Goal: Task Accomplishment & Management: Complete application form

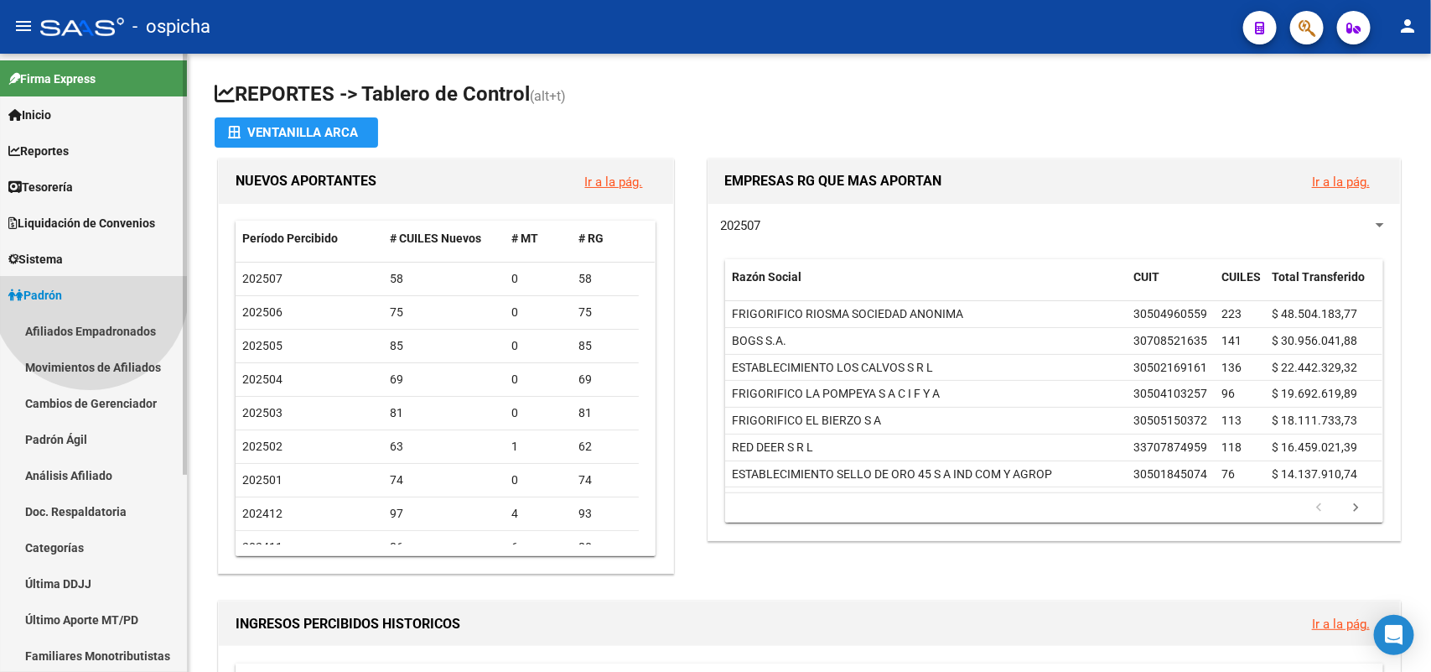
scroll to position [105, 0]
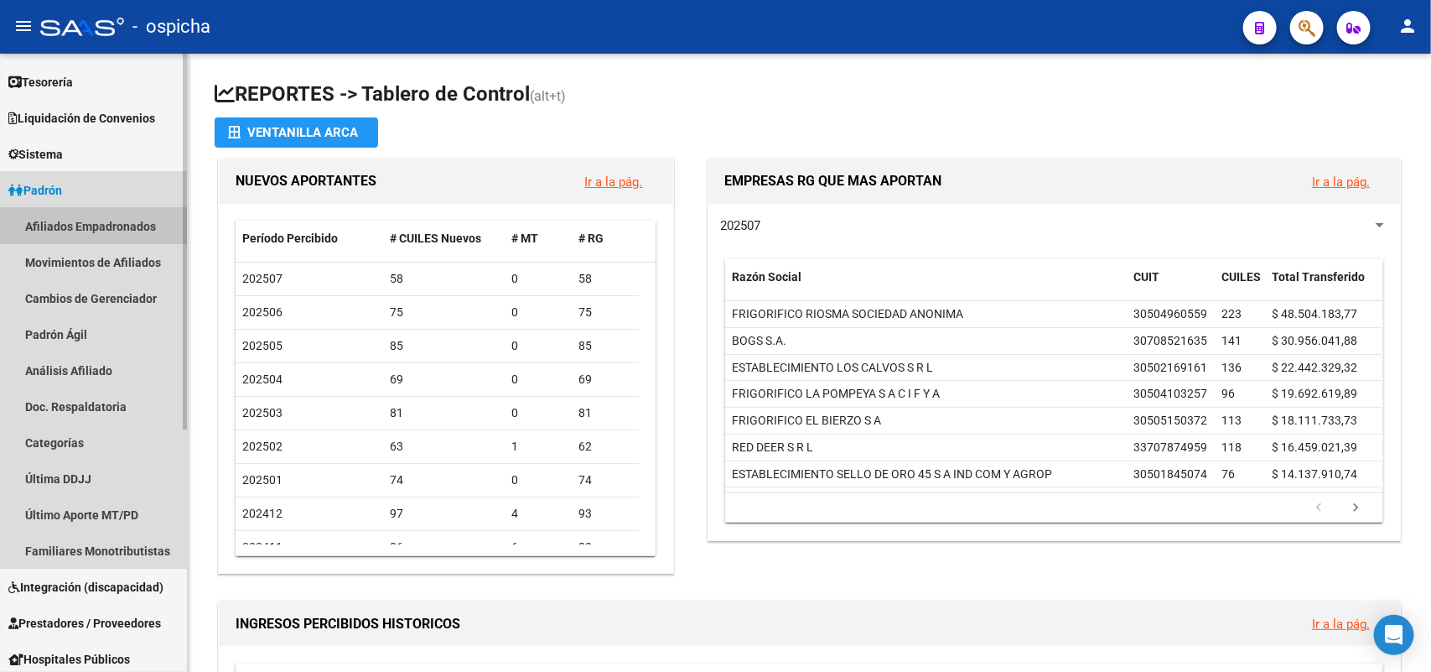
click at [132, 220] on link "Afiliados Empadronados" at bounding box center [93, 226] width 187 height 36
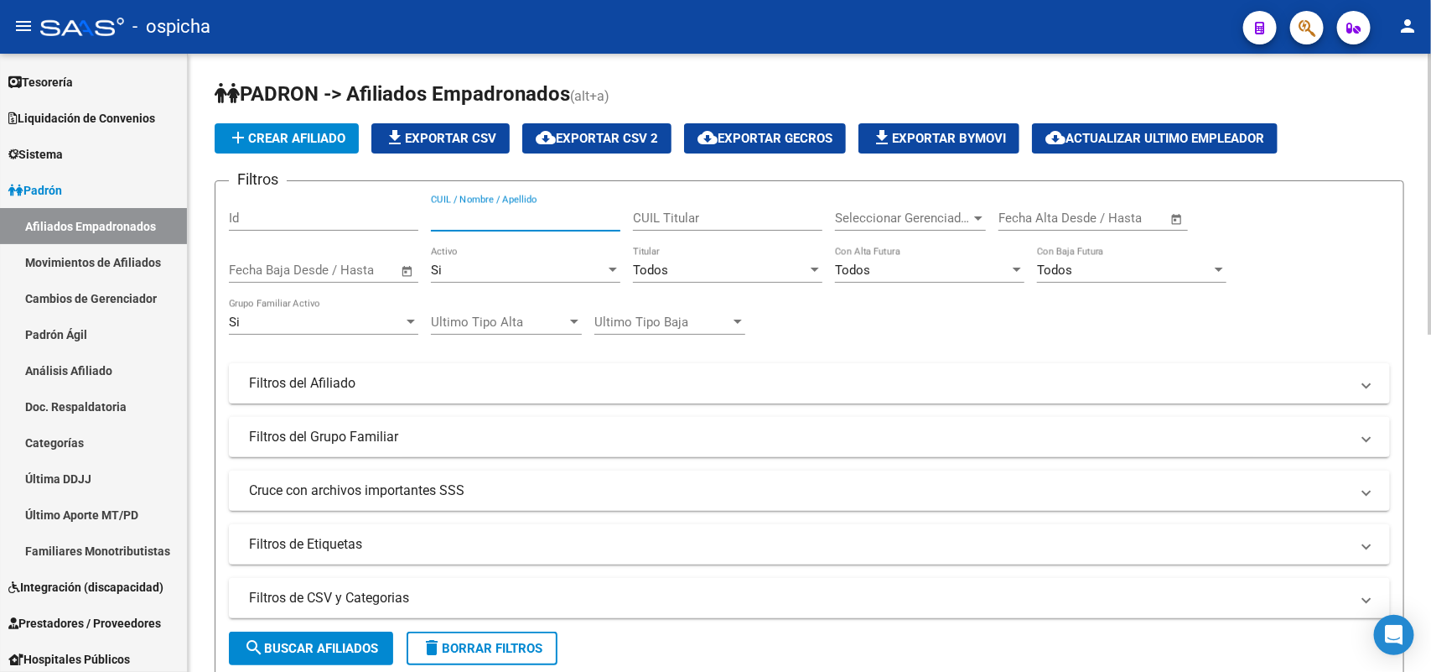
click at [446, 222] on input "CUIL / Nombre / Apellido" at bounding box center [525, 217] width 189 height 15
click at [298, 641] on span "search Buscar Afiliados" at bounding box center [311, 648] width 134 height 15
drag, startPoint x: 525, startPoint y: 219, endPoint x: 169, endPoint y: 206, distance: 355.7
click at [169, 207] on mat-sidenav-container "Firma Express Inicio Instructivos Contacto OS Reportes Tablero de Control Ingre…" at bounding box center [715, 363] width 1431 height 618
type input "20447138205"
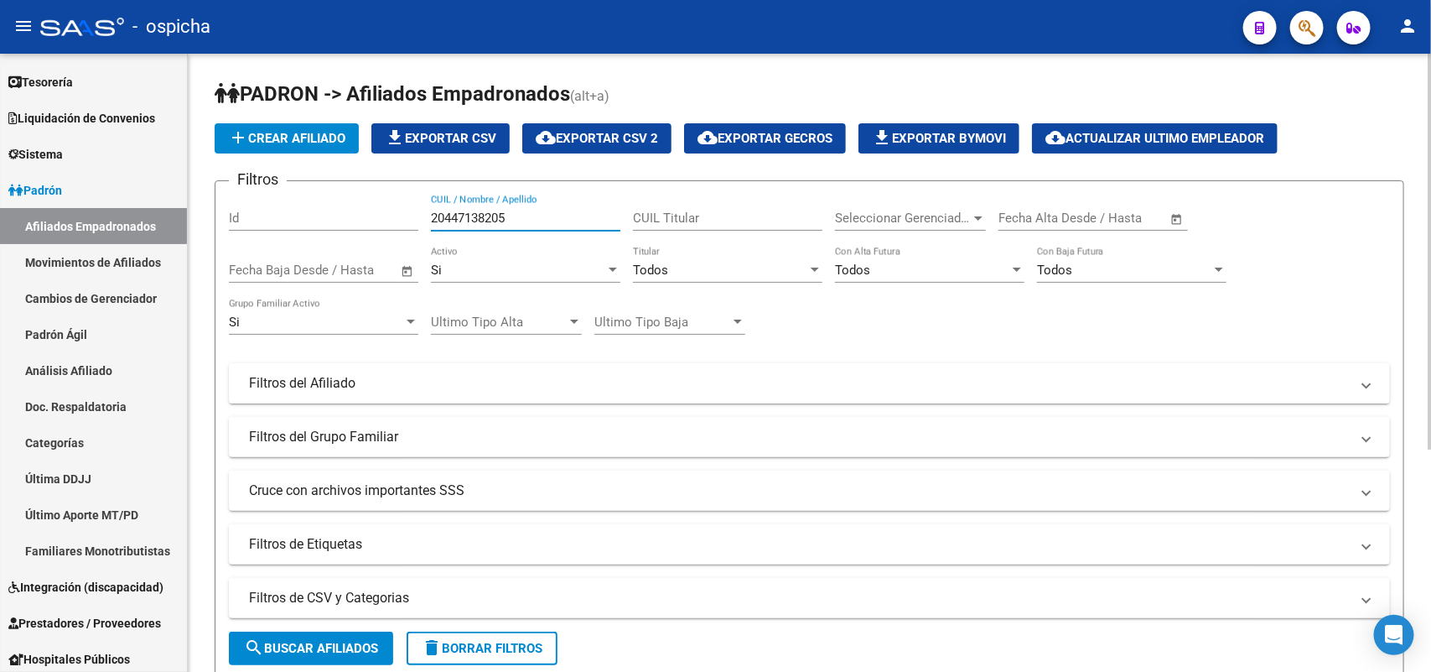
click at [338, 646] on span "search Buscar Afiliados" at bounding box center [311, 648] width 134 height 15
click at [287, 135] on span "add Crear Afiliado" at bounding box center [286, 138] width 117 height 15
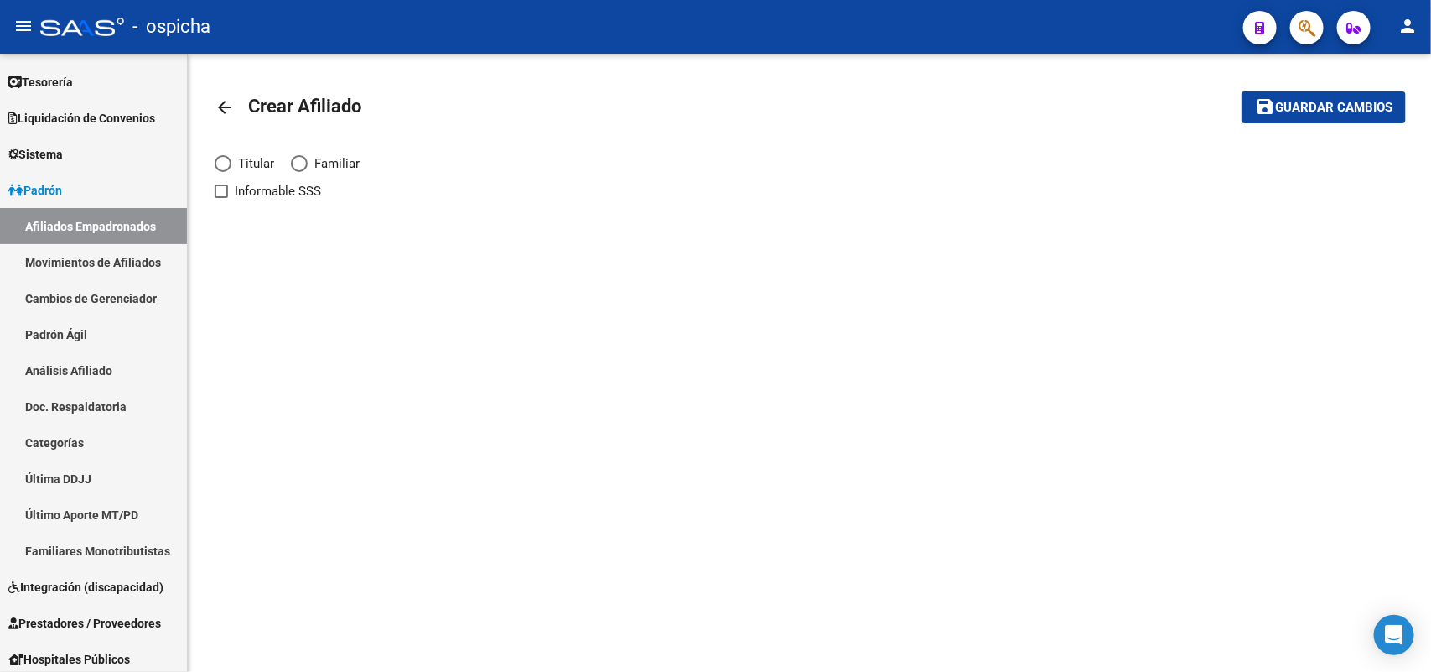
click at [227, 164] on span "Elija una opción" at bounding box center [223, 163] width 17 height 17
click at [227, 164] on input "Titular" at bounding box center [223, 163] width 17 height 17
radio input "true"
checkbox input "true"
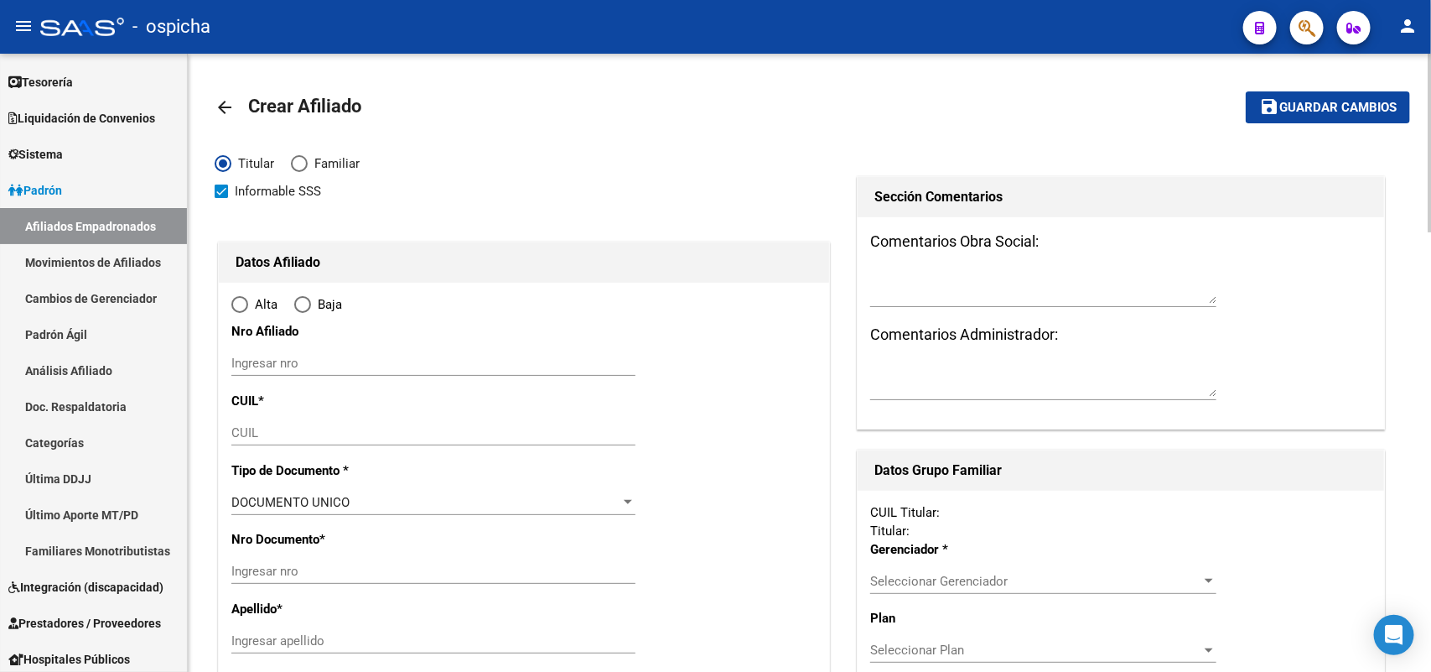
radio input "true"
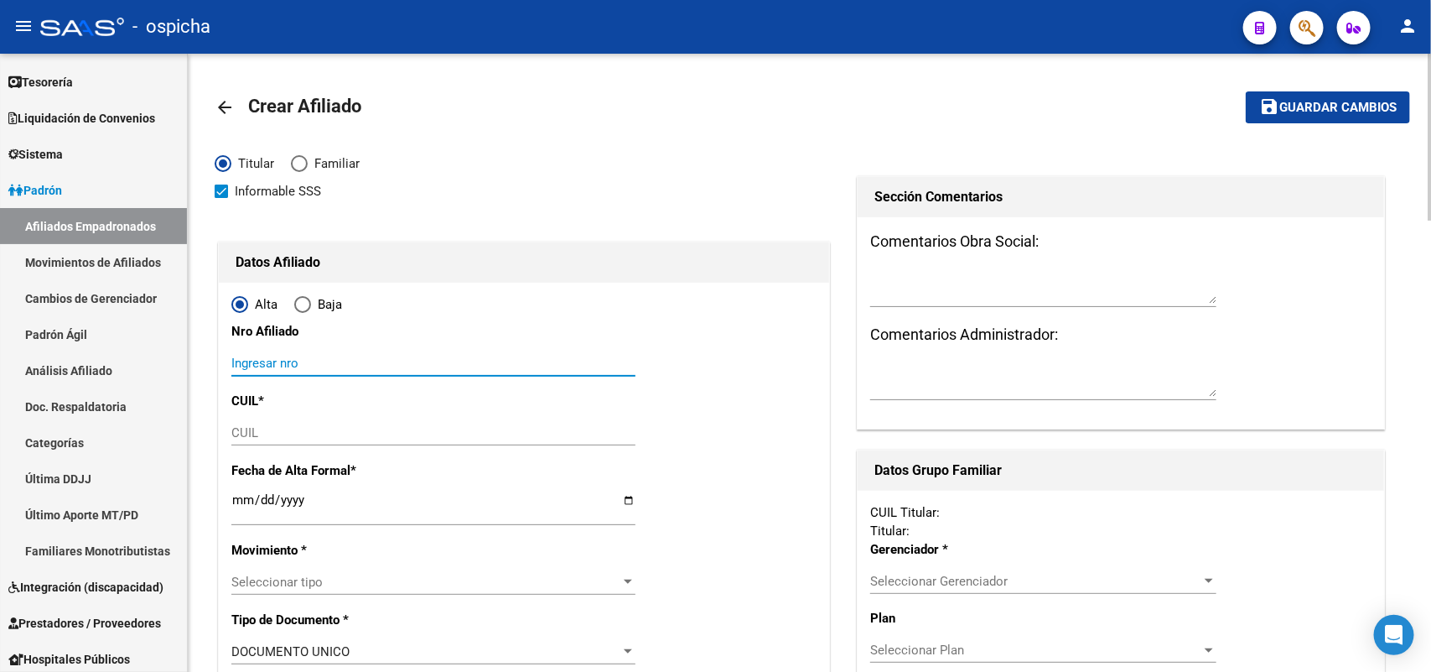
click at [270, 356] on input "Ingresar nro" at bounding box center [433, 363] width 404 height 15
click at [270, 356] on input "20447138205" at bounding box center [433, 363] width 404 height 15
type input "20447138205"
click at [264, 441] on div "CUIL" at bounding box center [433, 432] width 404 height 25
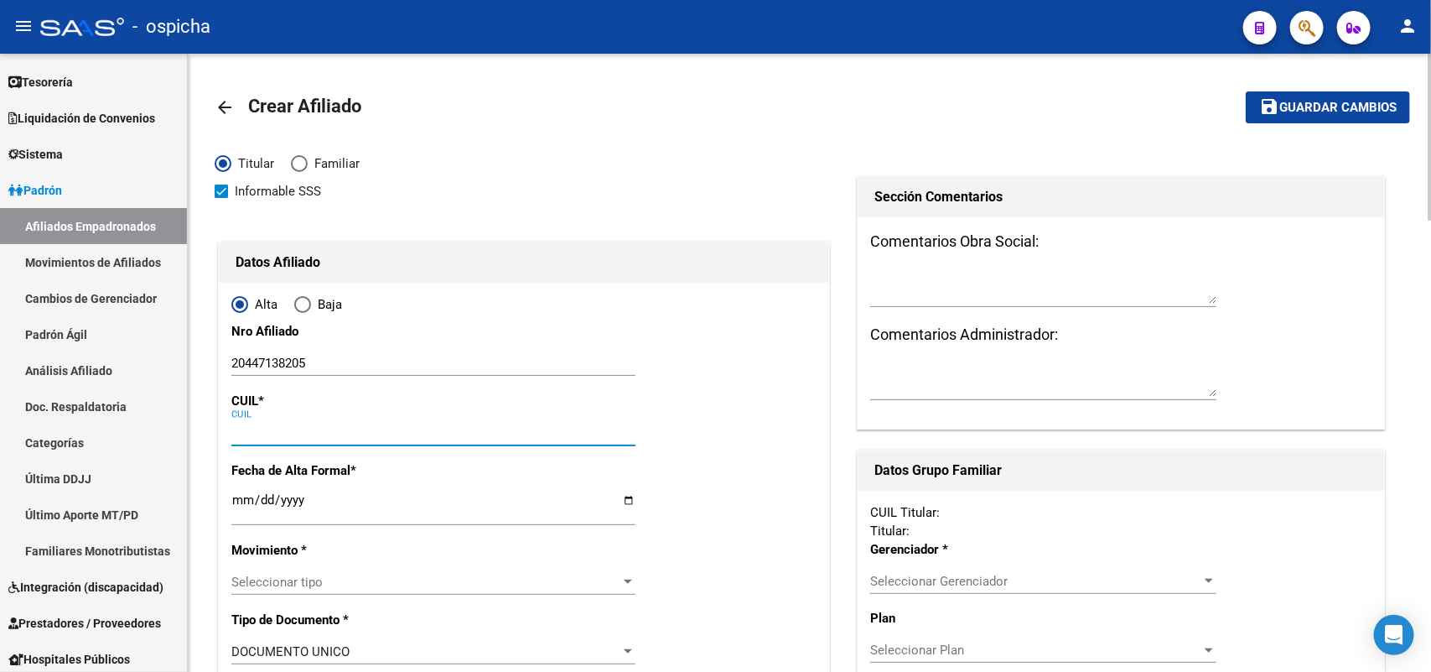
paste input "20-44713820-5"
type input "20-44713820-5"
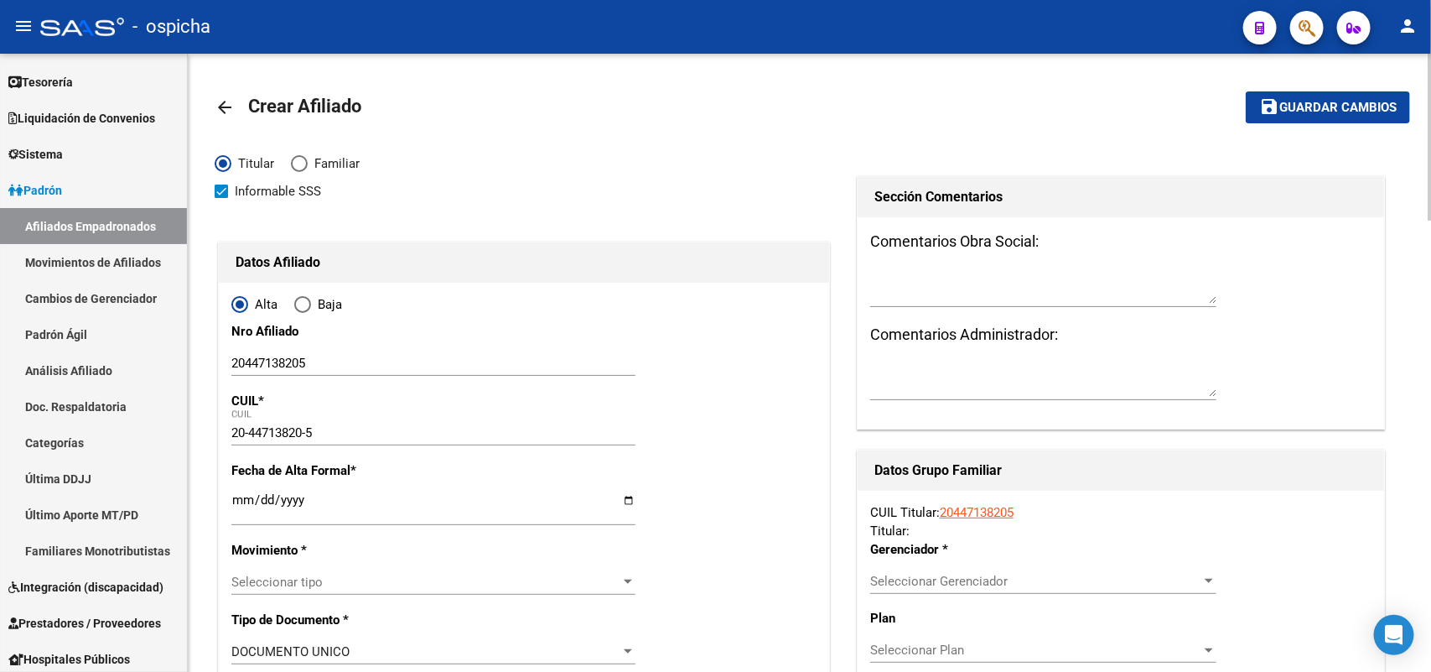
type input "44713820"
type input "HIDALGO"
type input "[PERSON_NAME]"
type input "[DATE]"
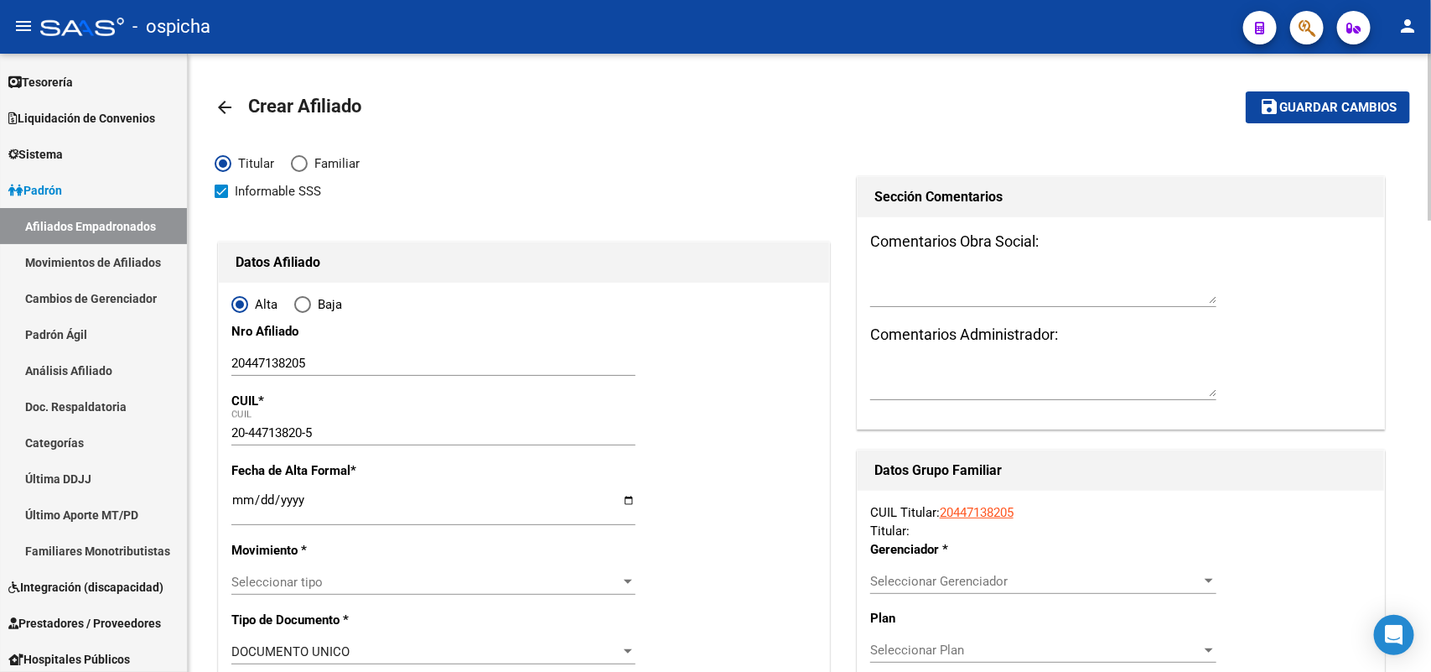
type input "MERLO"
type input "1722"
type input "[PERSON_NAME]"
type input "4129"
click at [243, 499] on input "Ingresar fecha" at bounding box center [433, 506] width 404 height 27
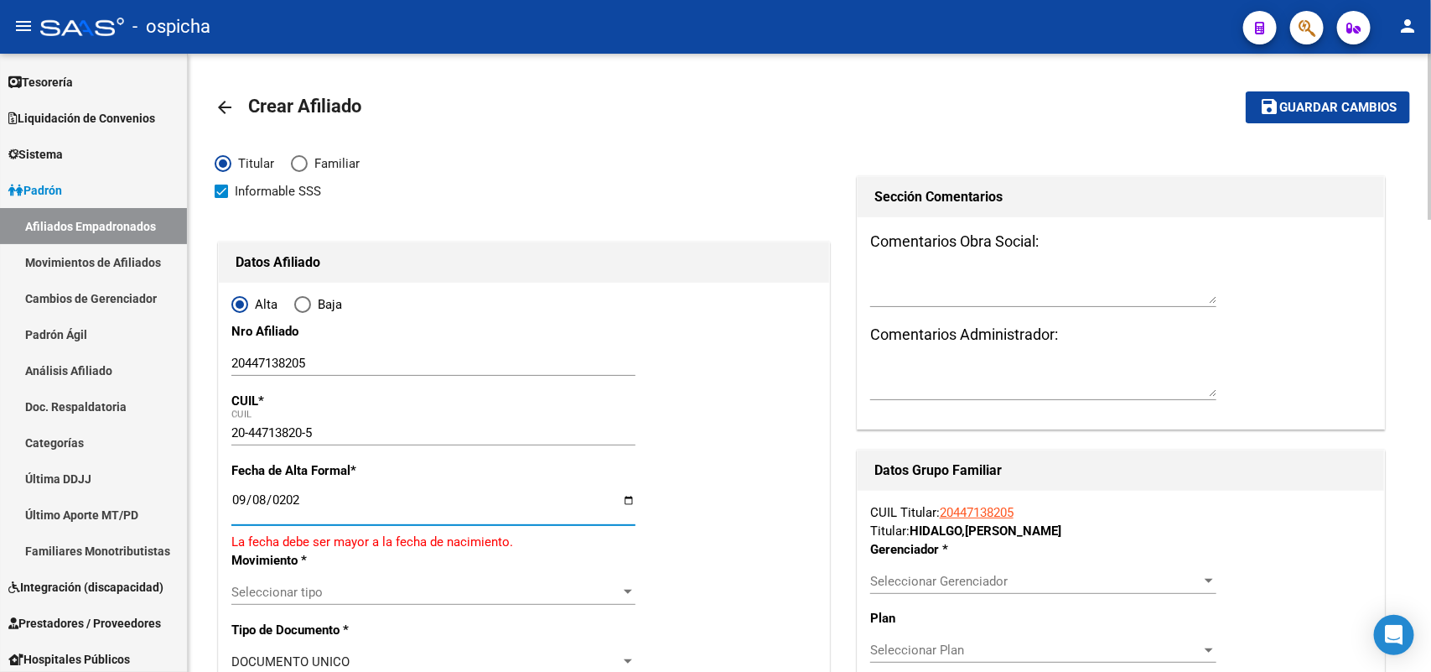
type input "[DATE]"
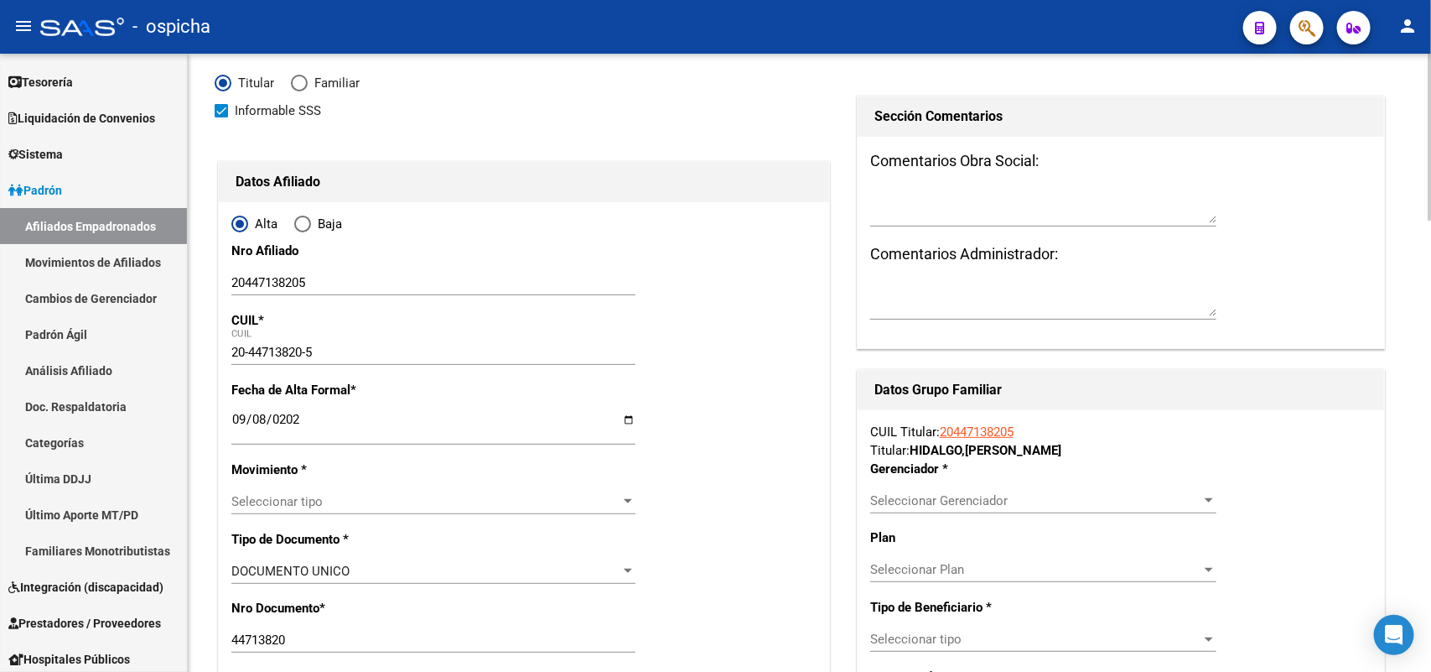
scroll to position [210, 0]
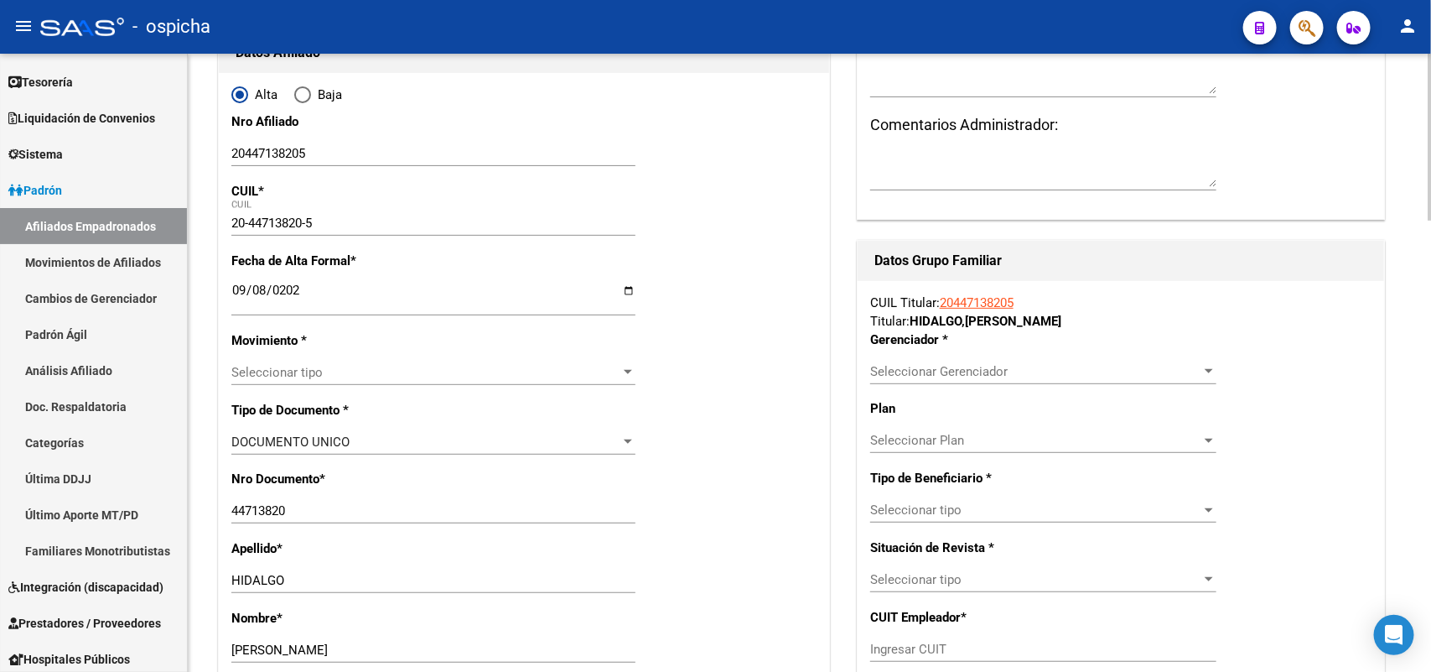
click at [304, 371] on span "Seleccionar tipo" at bounding box center [425, 372] width 389 height 15
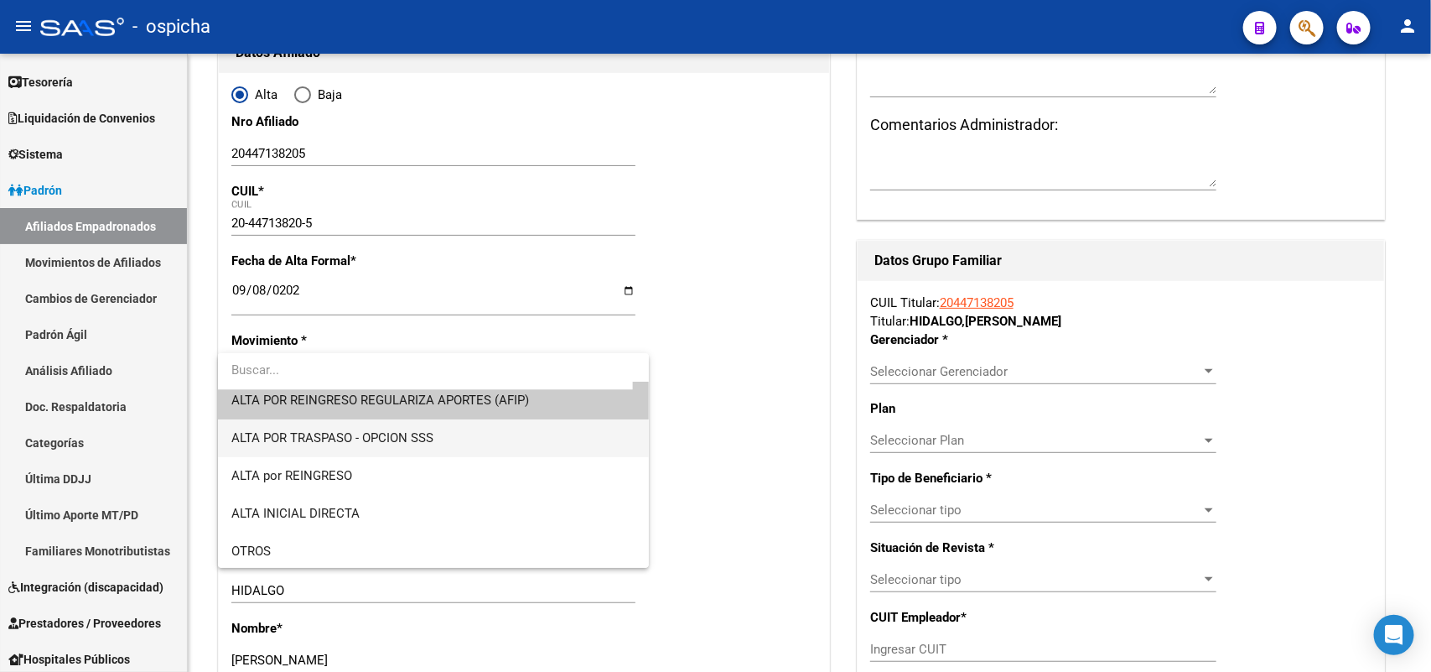
scroll to position [0, 0]
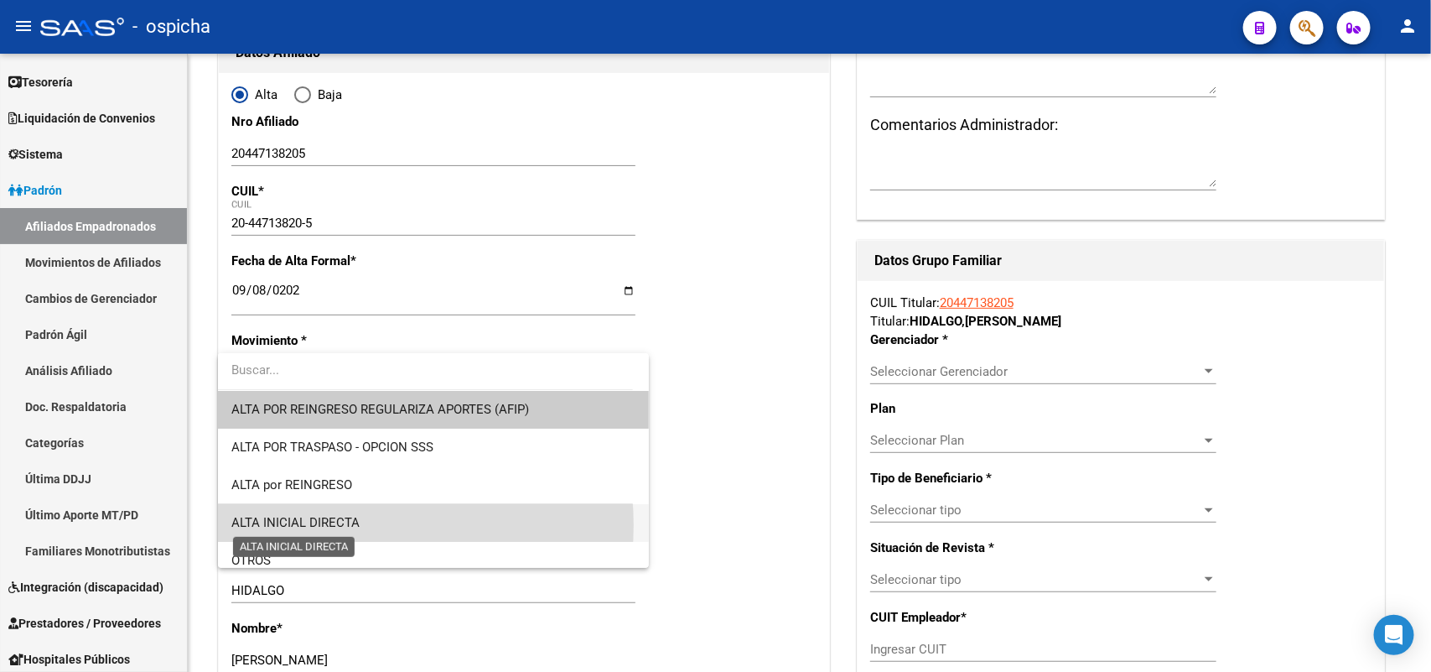
click at [342, 525] on span "ALTA INICIAL DIRECTA" at bounding box center [295, 522] width 128 height 15
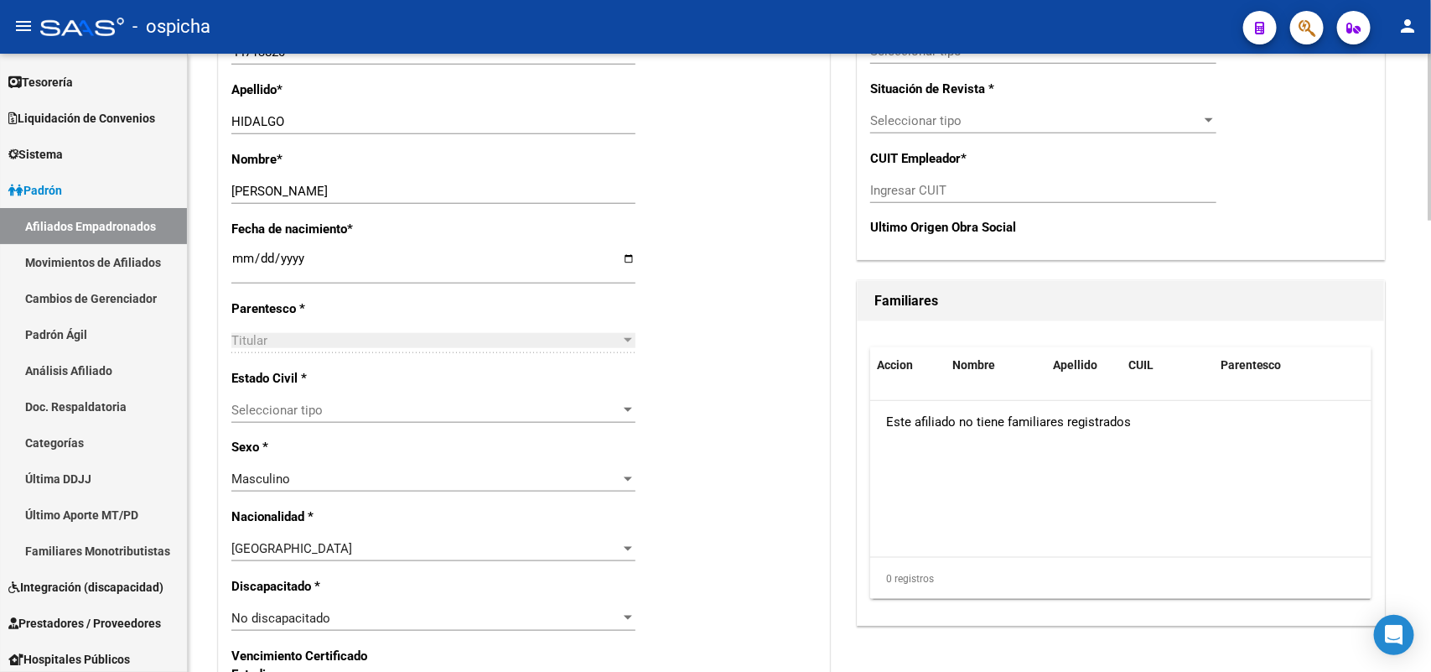
scroll to position [734, 0]
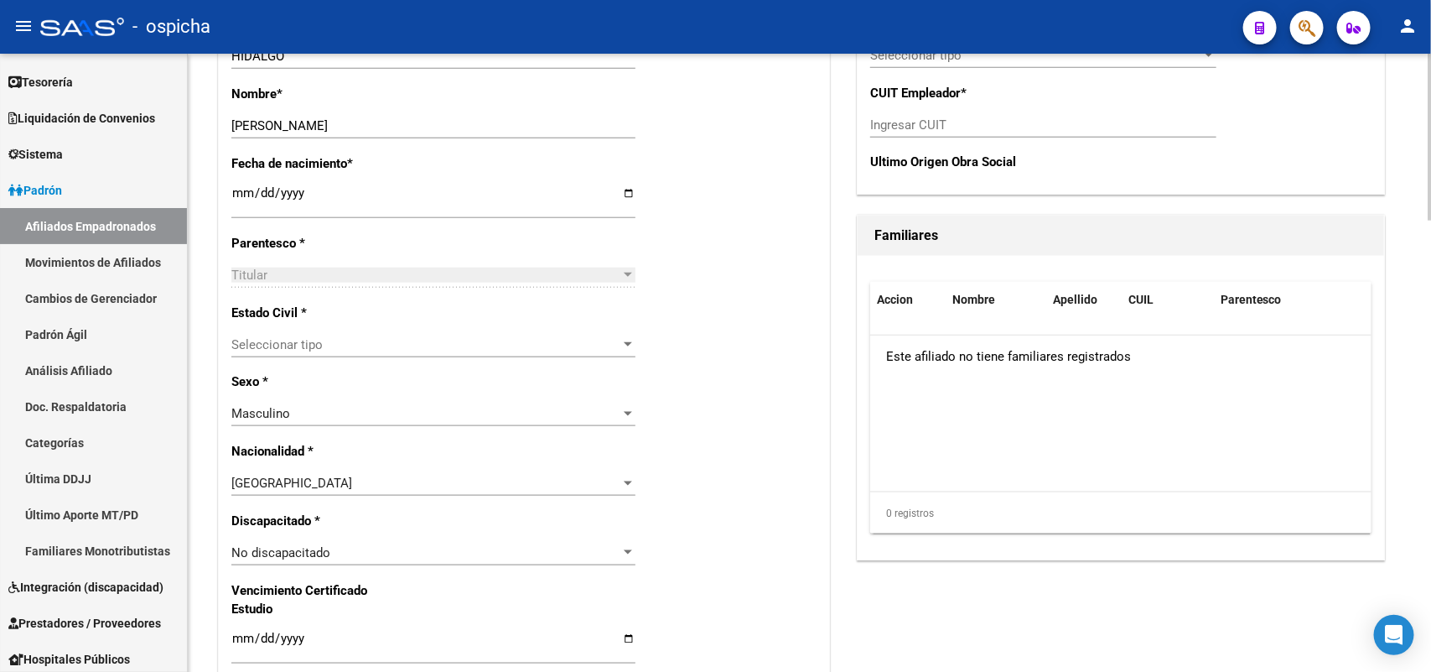
click at [319, 332] on div "Seleccionar tipo Seleccionar tipo" at bounding box center [433, 344] width 404 height 25
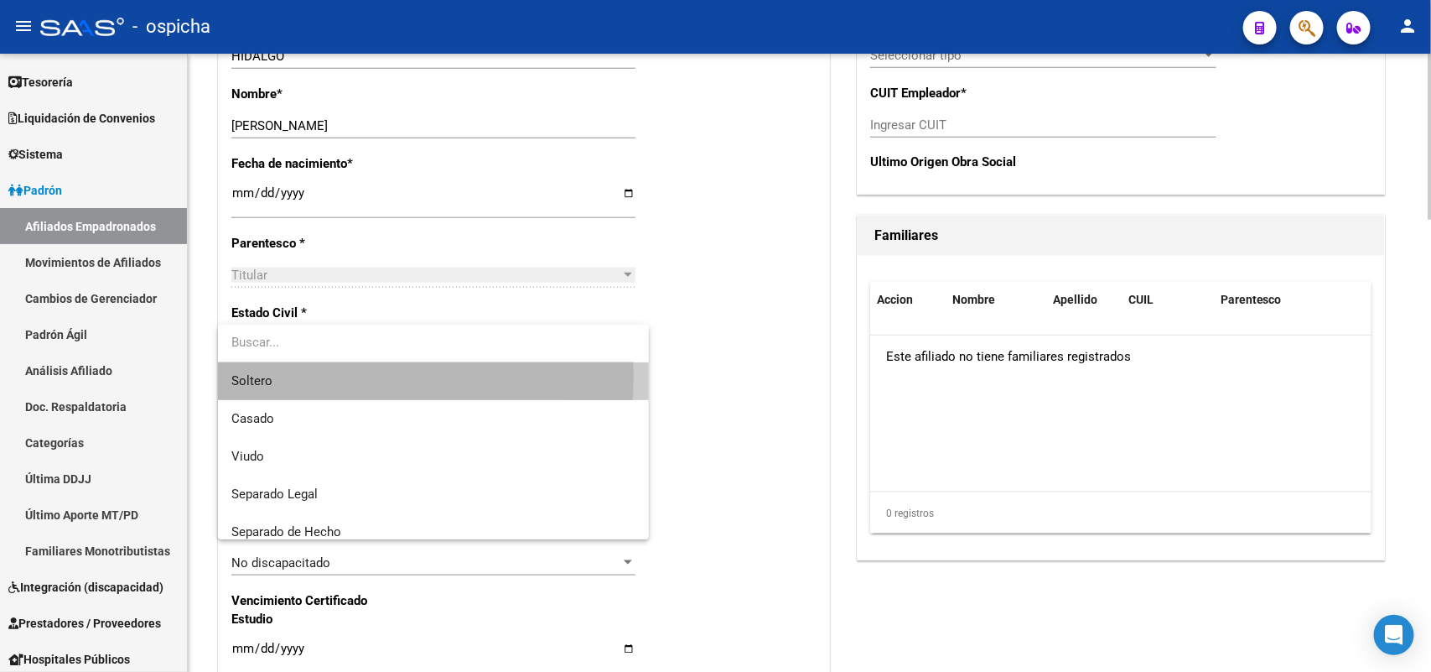
drag, startPoint x: 282, startPoint y: 375, endPoint x: 295, endPoint y: 371, distance: 14.1
click at [289, 373] on span "Soltero" at bounding box center [432, 381] width 403 height 38
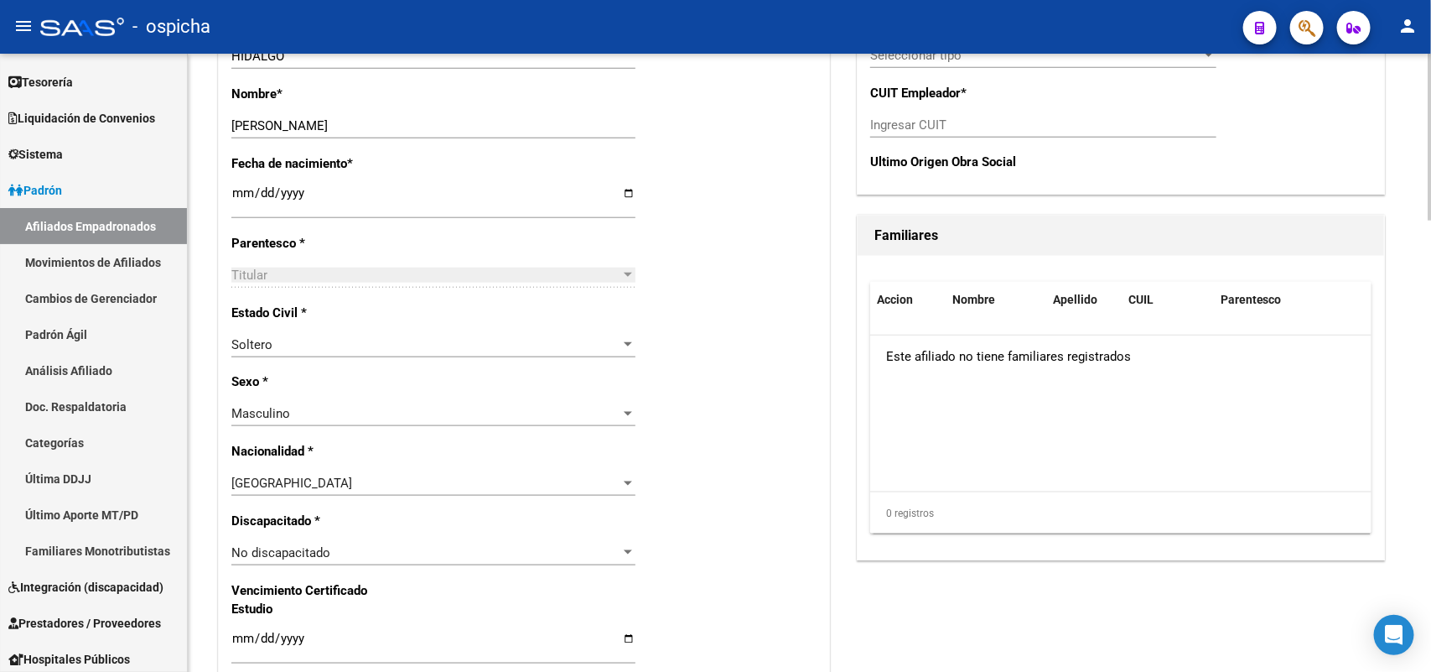
click at [677, 383] on div "Alta Baja Nro Afiliado 20447138205 Ingresar nro CUIL * 20-44713820-5 CUIL ARCA …" at bounding box center [524, 536] width 610 height 1975
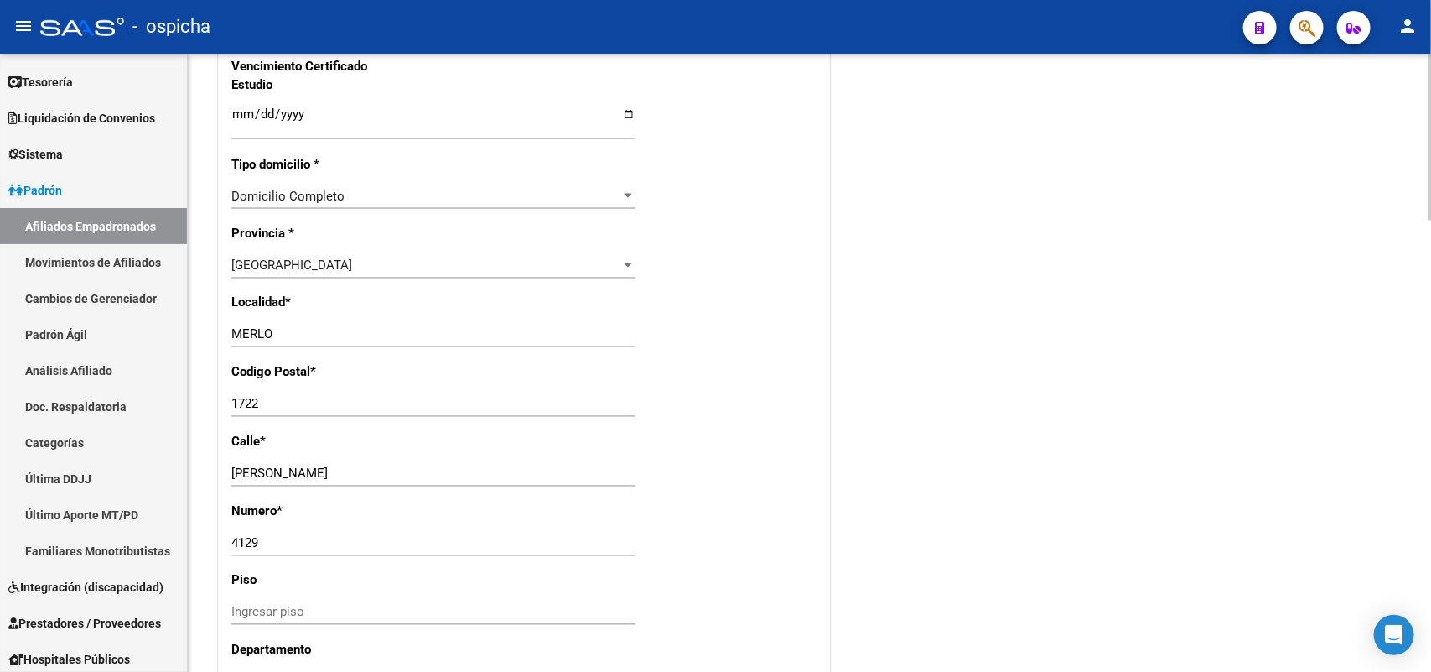
scroll to position [1363, 0]
